Goal: Information Seeking & Learning: Learn about a topic

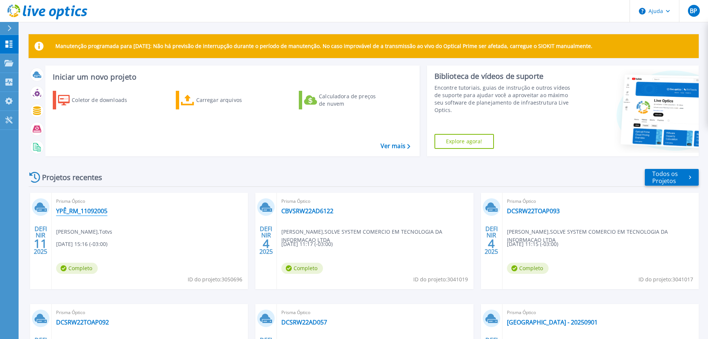
drag, startPoint x: 82, startPoint y: 211, endPoint x: 102, endPoint y: 205, distance: 20.2
click at [82, 211] on font "YPÊ_RM_11092005" at bounding box center [81, 211] width 51 height 8
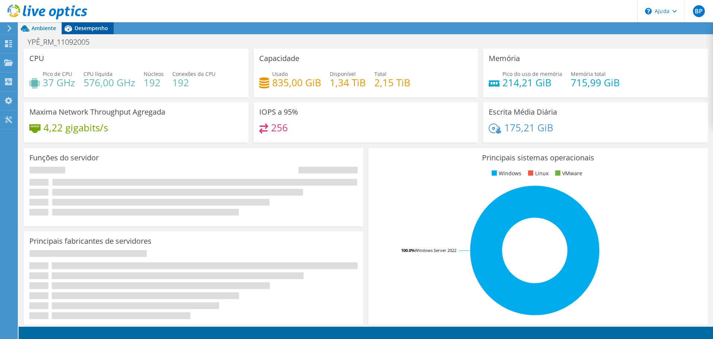
click at [96, 26] on font "Desempenho" at bounding box center [91, 28] width 33 height 7
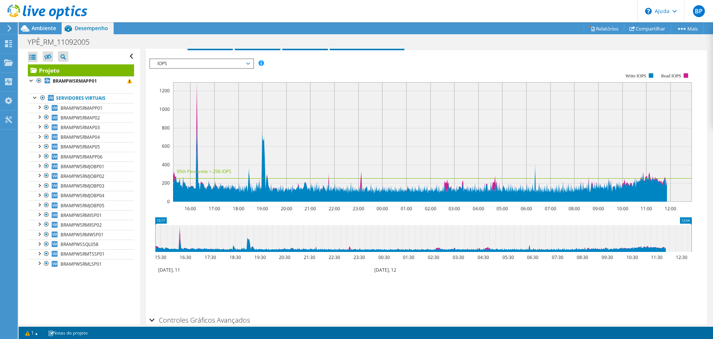
scroll to position [106, 0]
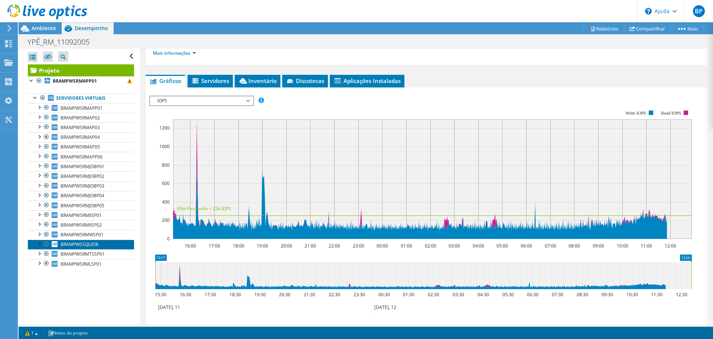
click at [94, 246] on font "BRAMPWSSQL058" at bounding box center [80, 244] width 38 height 6
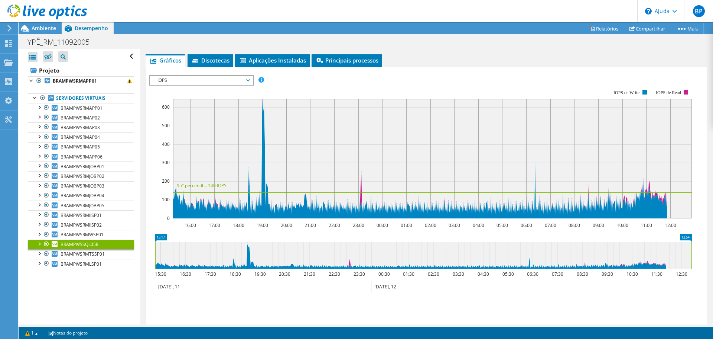
click at [214, 78] on span "IOPS" at bounding box center [201, 80] width 95 height 9
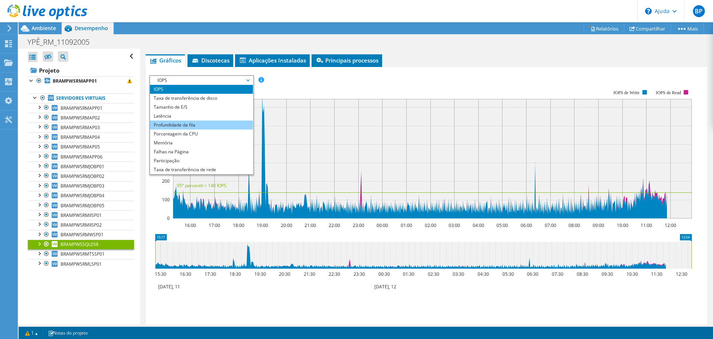
click at [181, 126] on font "Profundidade da fila" at bounding box center [175, 125] width 42 height 6
click at [154, 124] on font "Profundidade da fila" at bounding box center [175, 125] width 42 height 6
click at [151, 124] on li "Profundidade da fila" at bounding box center [201, 124] width 103 height 9
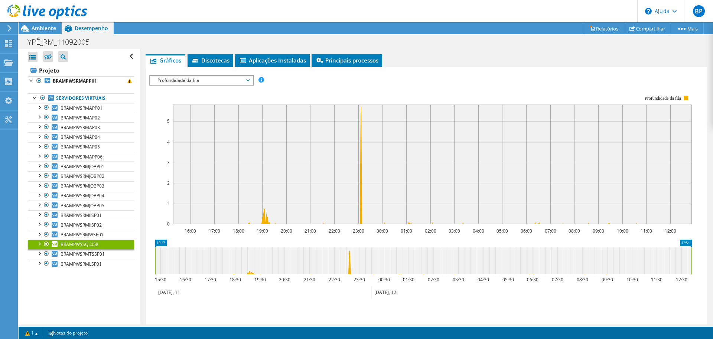
click at [181, 85] on div "Profundidade da fila IOPS Taxa de transferência de disco Tamanho de E/S Latênci…" at bounding box center [201, 80] width 105 height 10
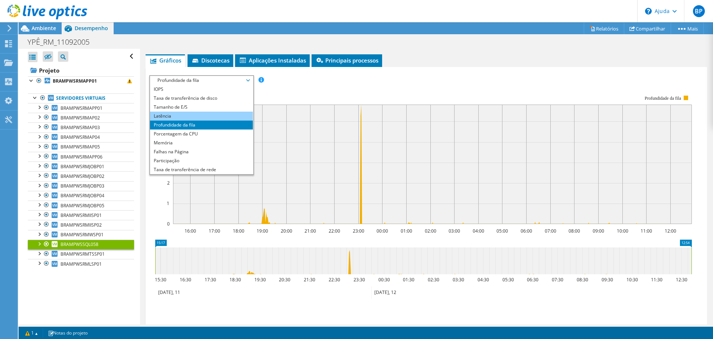
click at [150, 114] on li "Latência" at bounding box center [201, 115] width 103 height 9
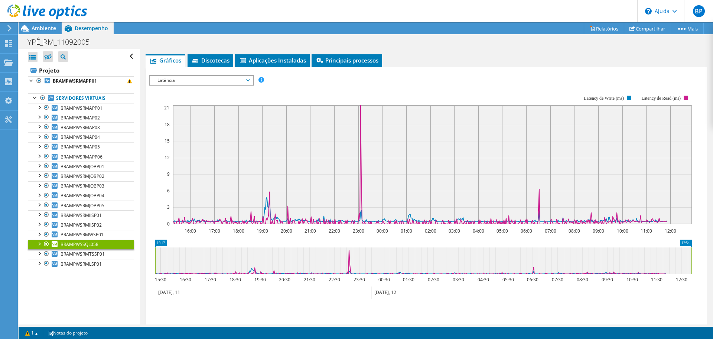
click at [162, 79] on font "Latência" at bounding box center [166, 80] width 17 height 6
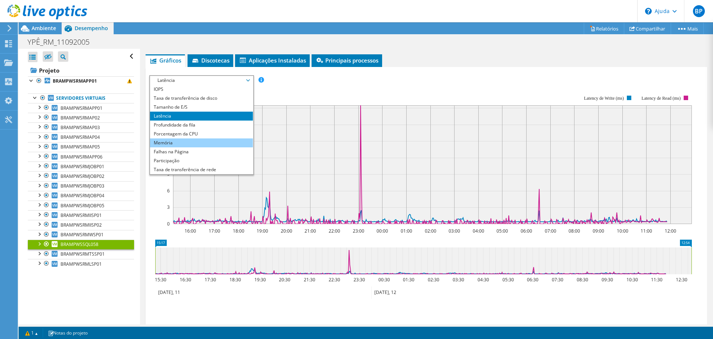
click at [151, 142] on li "Memória" at bounding box center [201, 142] width 103 height 9
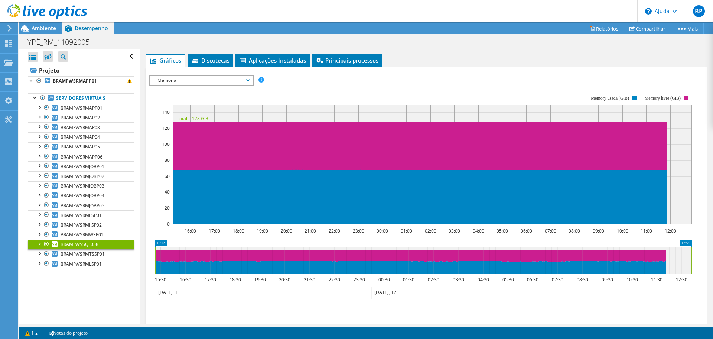
click at [159, 79] on font "Memória" at bounding box center [167, 80] width 19 height 6
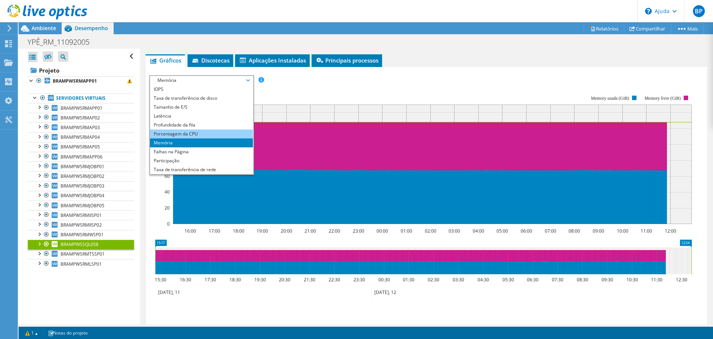
click at [152, 132] on li "Porcentagem da CPU" at bounding box center [201, 133] width 103 height 9
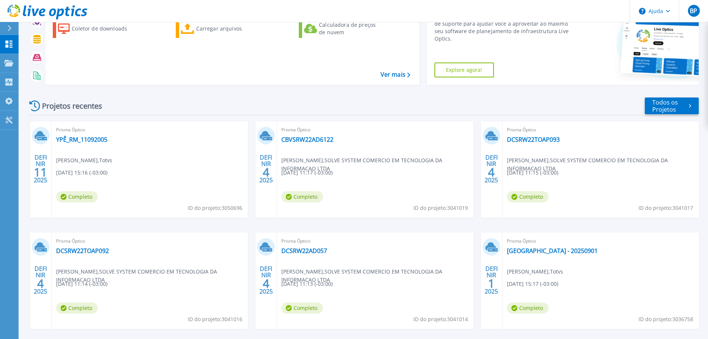
scroll to position [74, 0]
